Goal: Check status: Check status

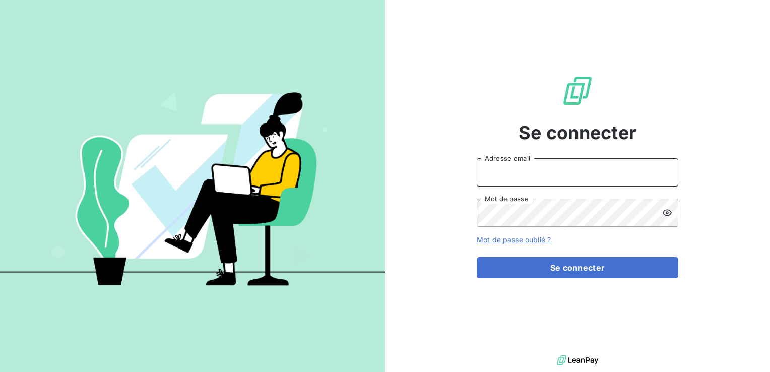
click at [512, 180] on input "Adresse email" at bounding box center [578, 172] width 202 height 28
type input "[EMAIL_ADDRESS][DOMAIN_NAME]"
click at [477, 257] on button "Se connecter" at bounding box center [578, 267] width 202 height 21
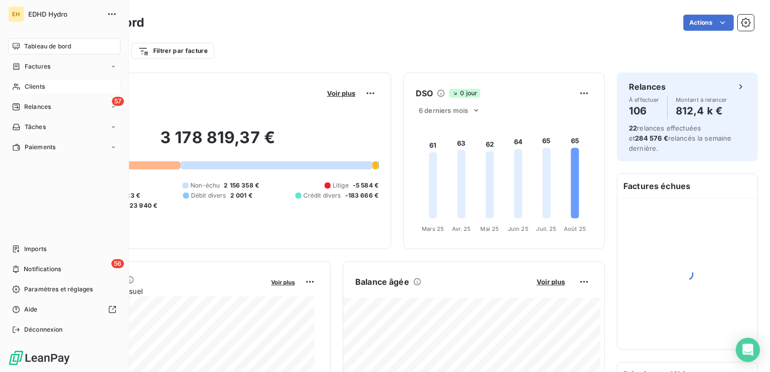
click at [21, 87] on div "Clients" at bounding box center [64, 87] width 112 height 16
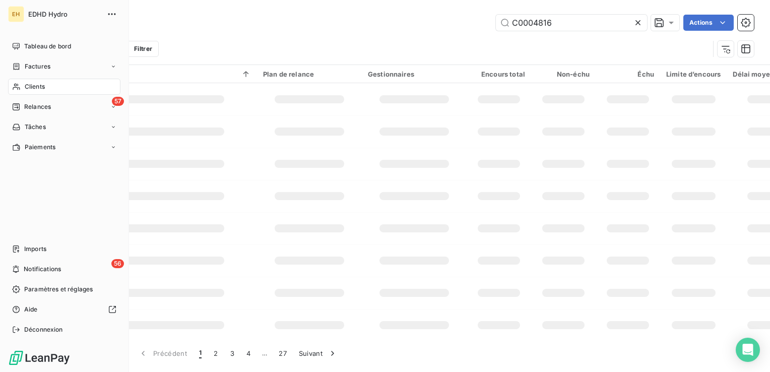
type input "C0004816"
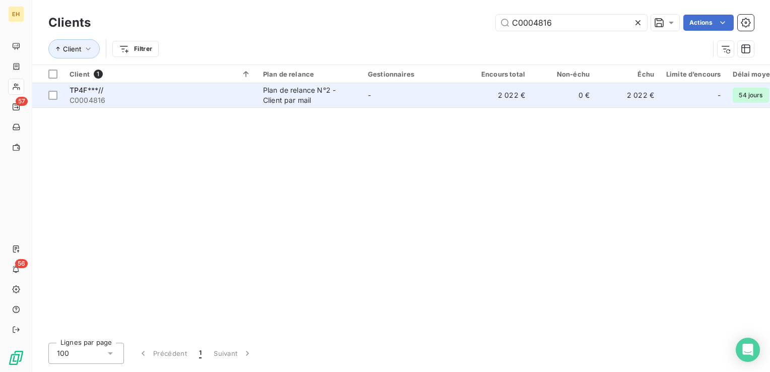
click at [252, 96] on td "TP4F***// C0004816" at bounding box center [159, 95] width 193 height 24
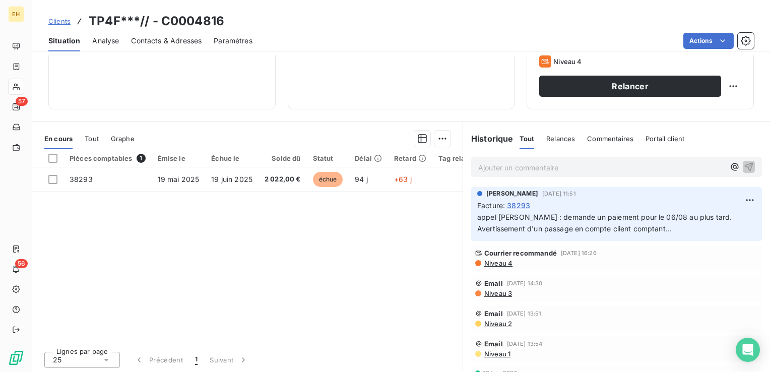
scroll to position [159, 0]
